Goal: Find specific page/section: Find specific page/section

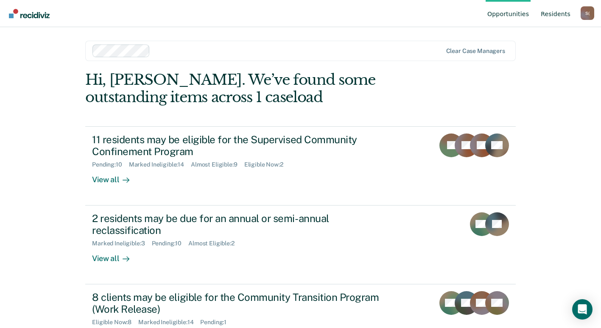
click at [559, 16] on link "Resident s" at bounding box center [555, 13] width 33 height 27
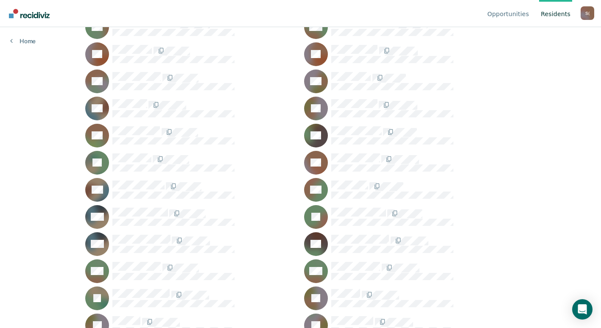
scroll to position [212, 0]
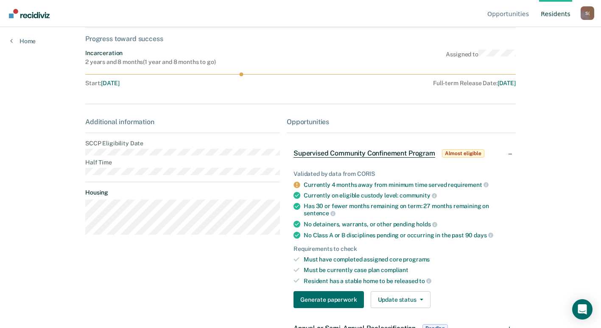
scroll to position [68, 0]
